Goal: Information Seeking & Learning: Learn about a topic

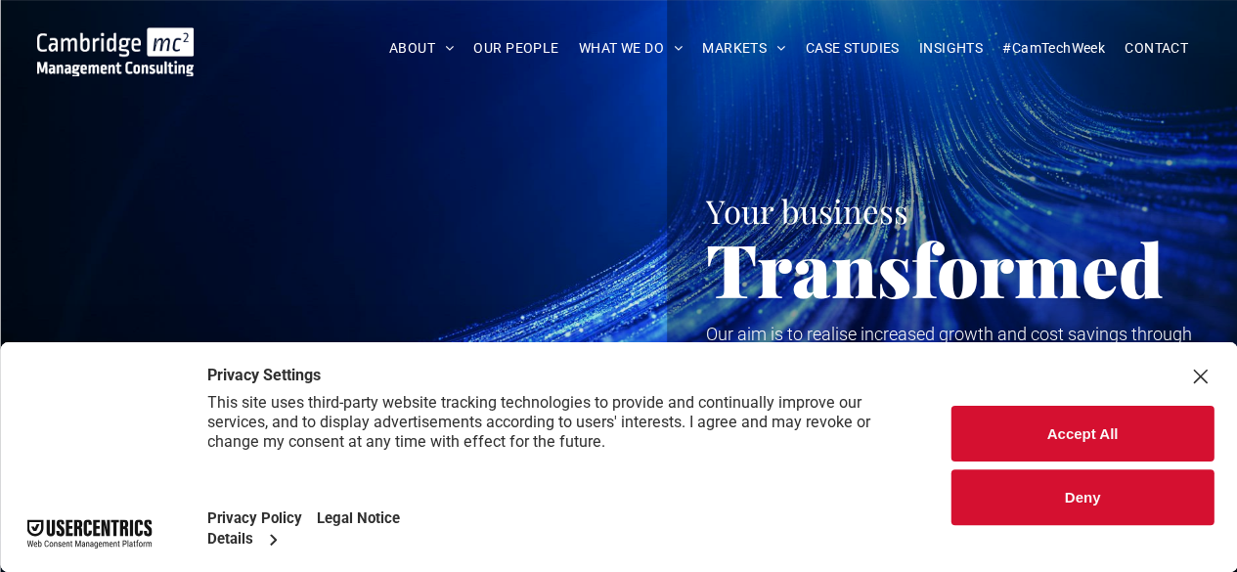
click at [1204, 378] on div "Close Layer" at bounding box center [1199, 376] width 27 height 27
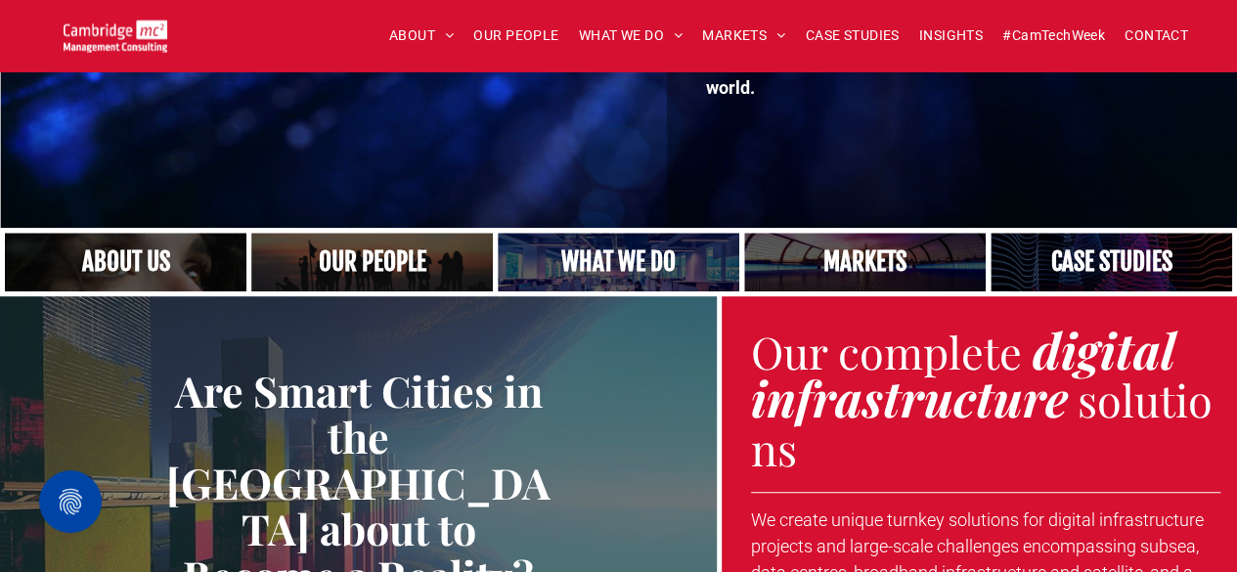
scroll to position [491, 0]
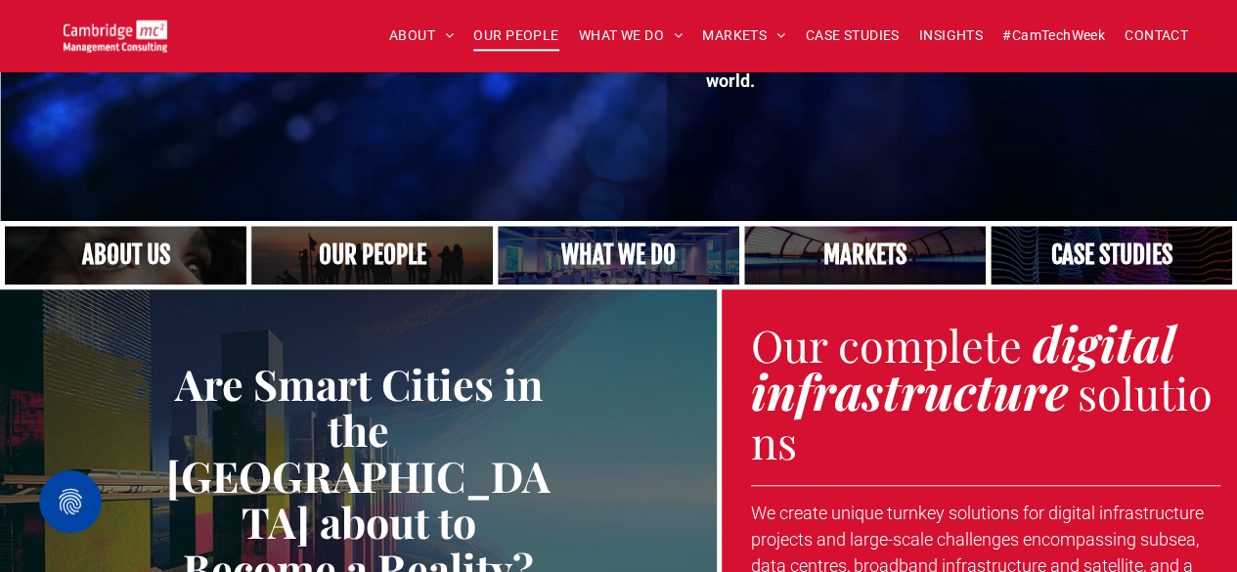
click at [528, 42] on span "OUR PEOPLE" at bounding box center [515, 36] width 85 height 30
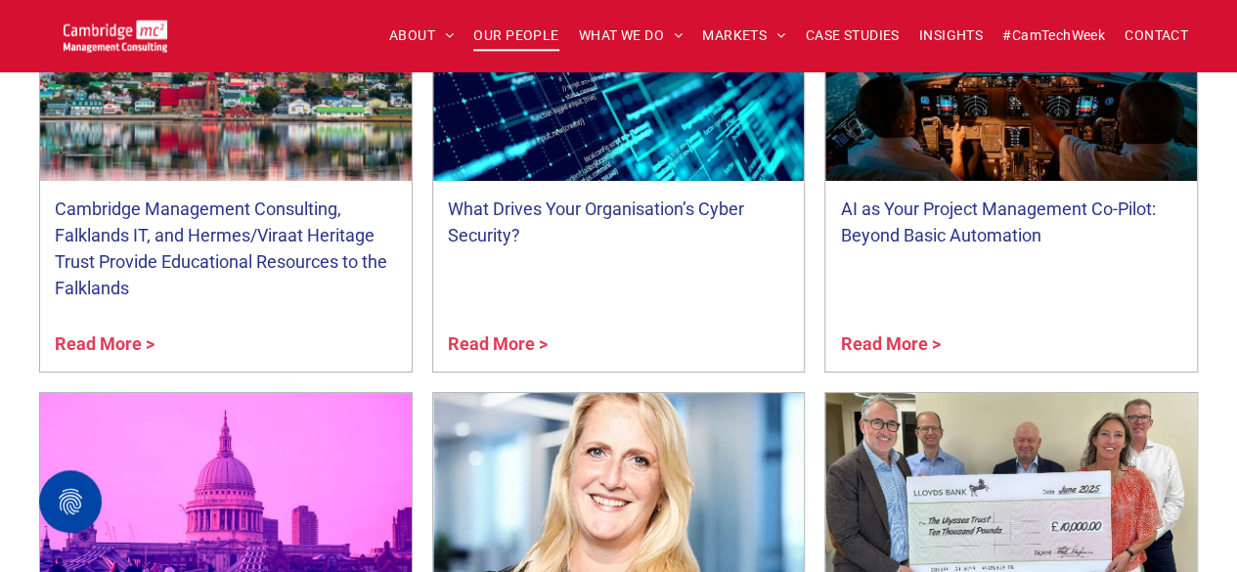
scroll to position [7276, 0]
